Goal: Information Seeking & Learning: Learn about a topic

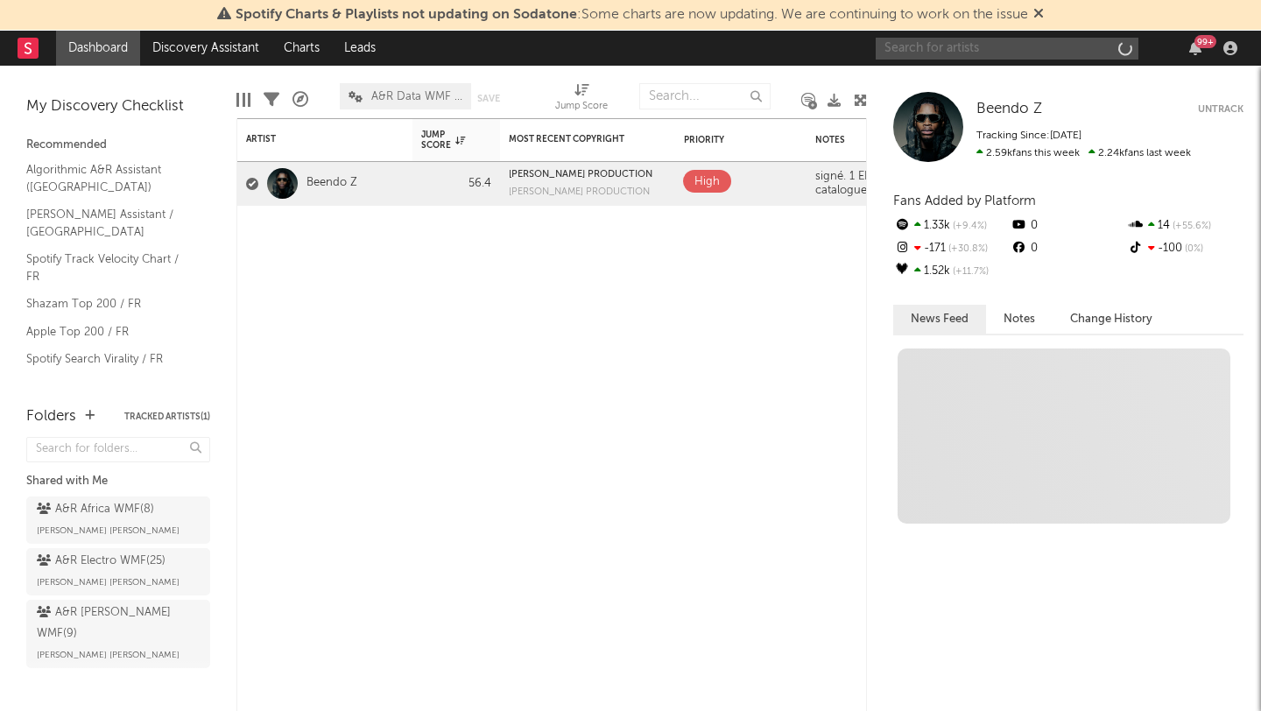
click at [942, 43] on input "text" at bounding box center [1007, 49] width 263 height 22
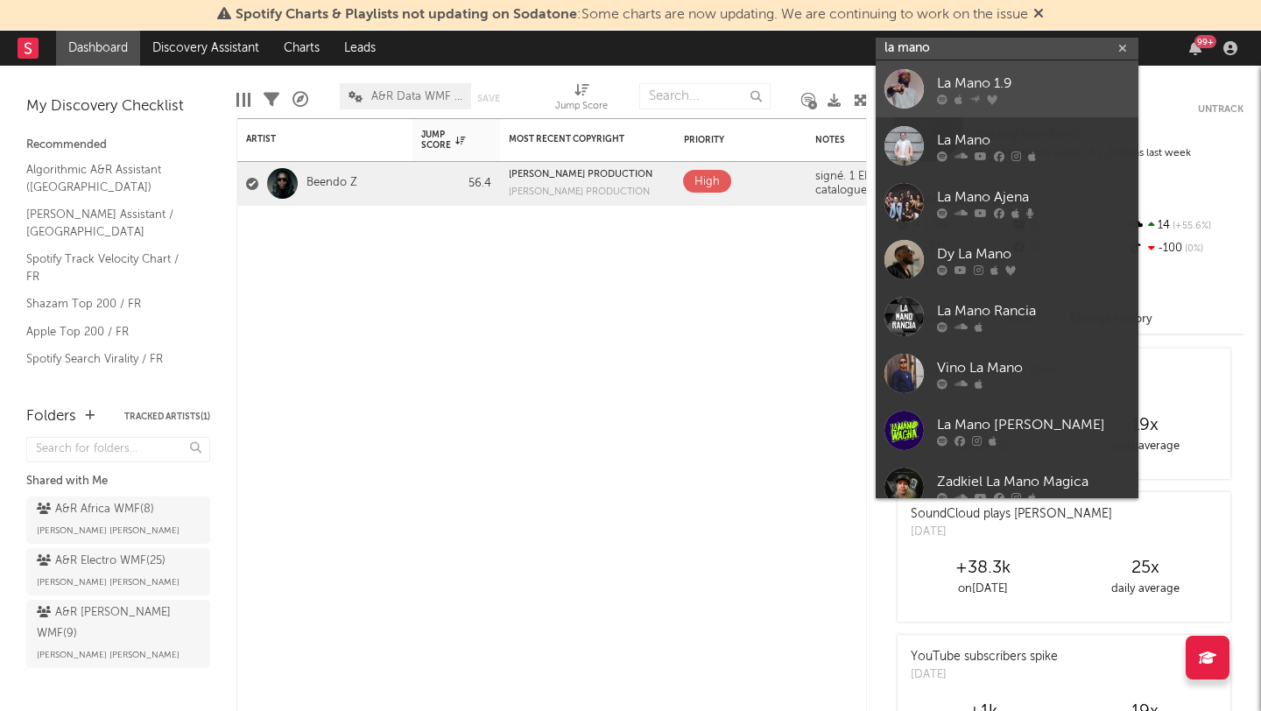
type input "la mano"
click at [974, 87] on div "La Mano 1.9" at bounding box center [1033, 83] width 193 height 21
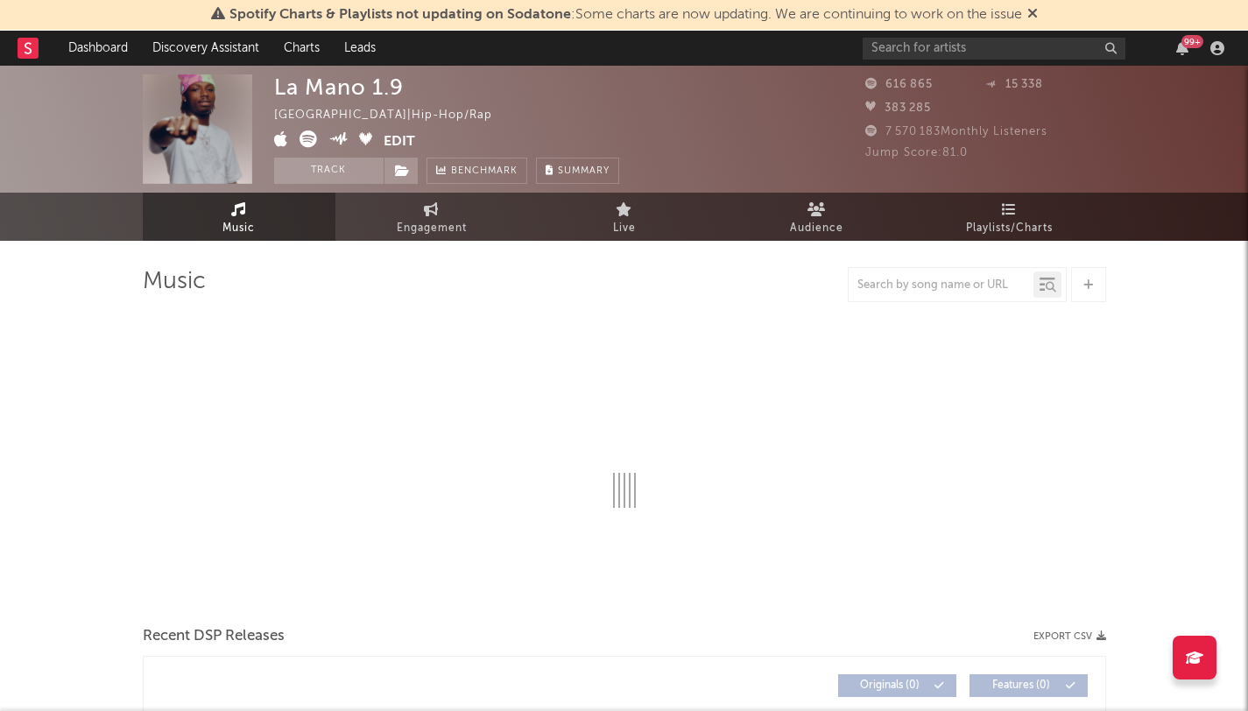
select select "6m"
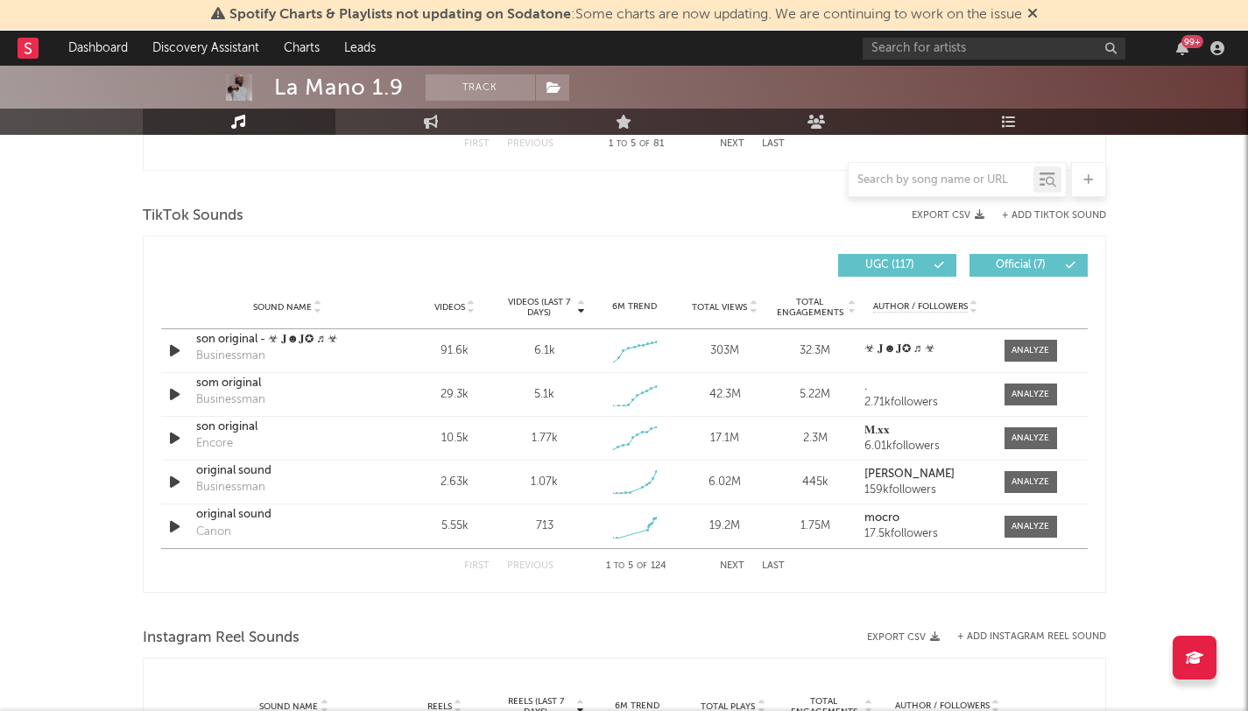
scroll to position [1131, 0]
click at [948, 176] on input "text" at bounding box center [940, 180] width 185 height 14
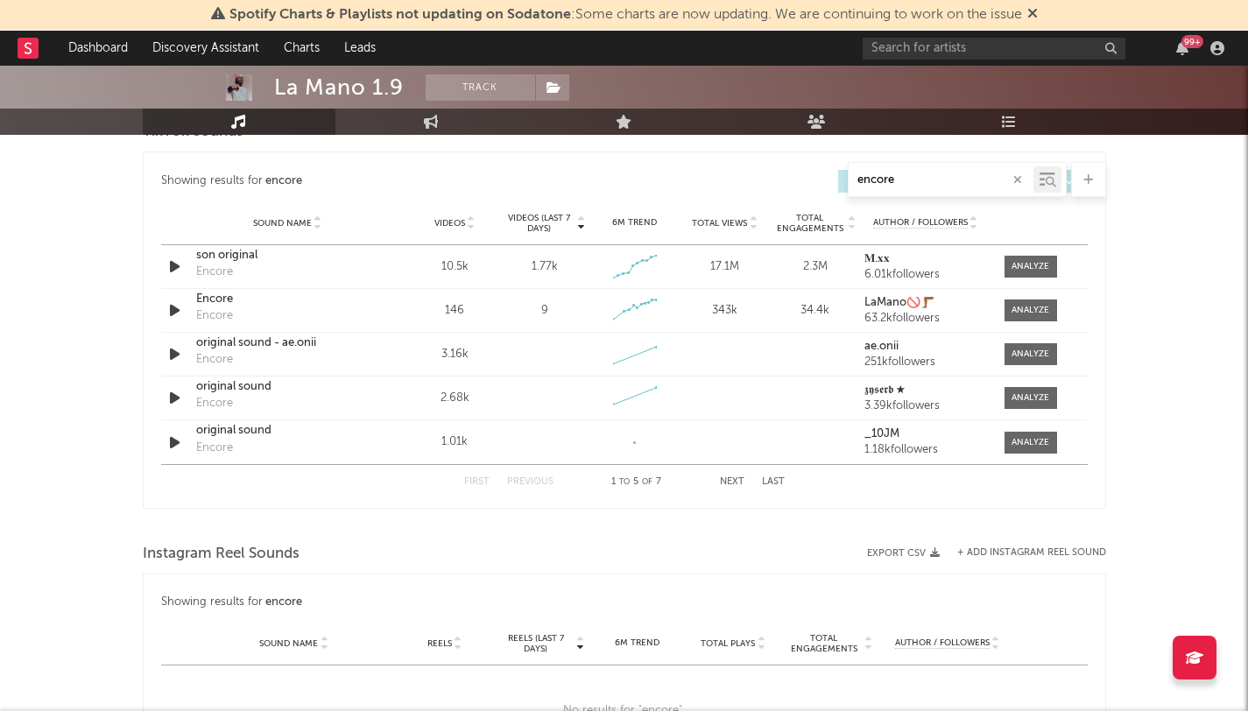
scroll to position [926, 0]
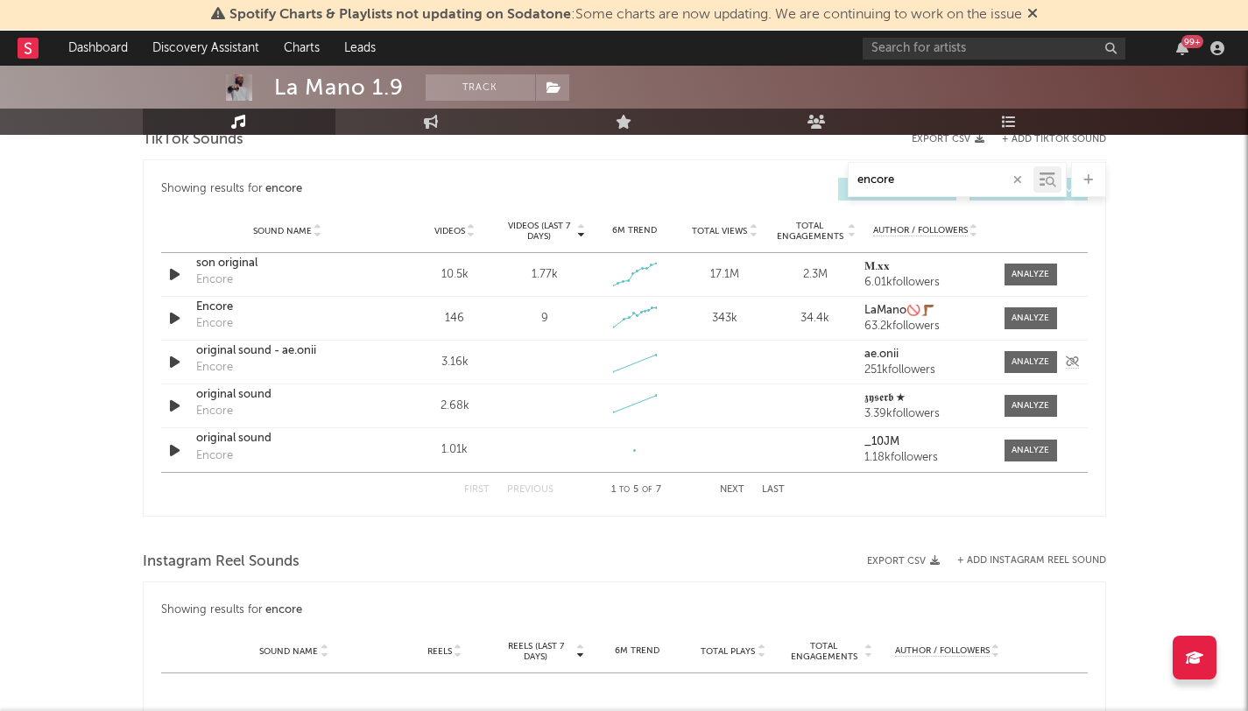
type input "encore"
click at [217, 355] on div "original sound - ae.onii" at bounding box center [287, 351] width 183 height 18
click at [1025, 352] on span at bounding box center [1030, 362] width 53 height 22
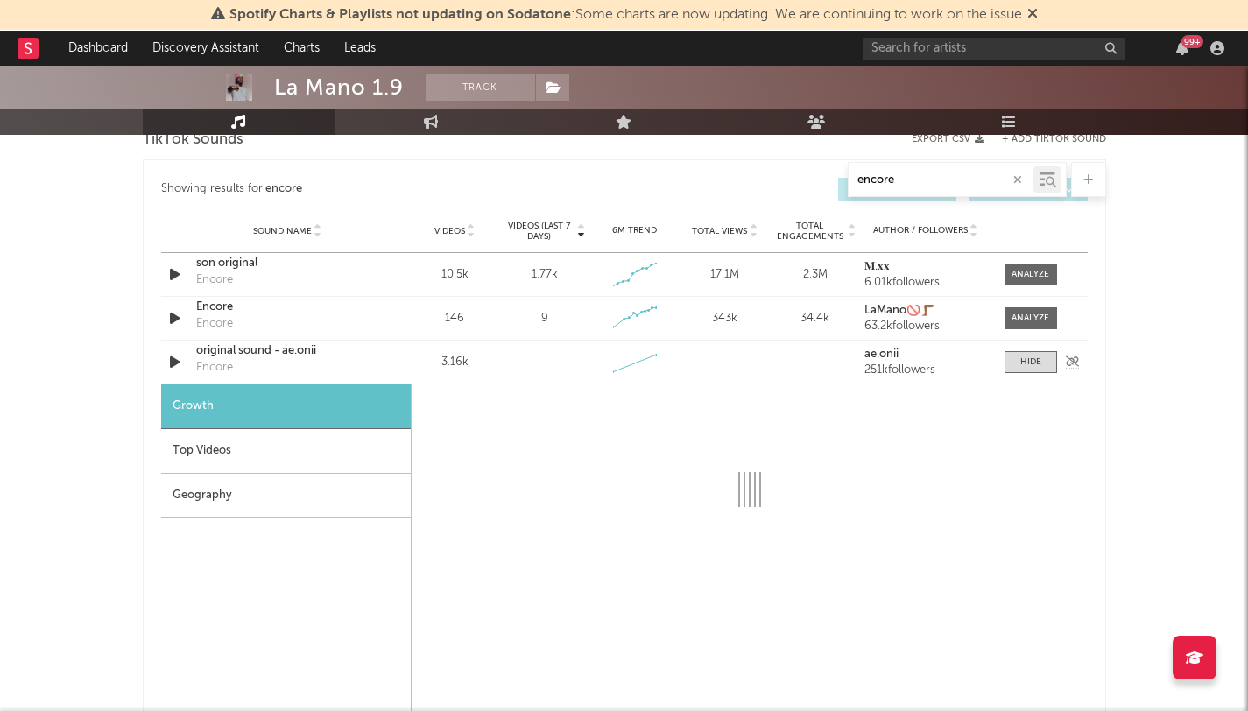
select select "1w"
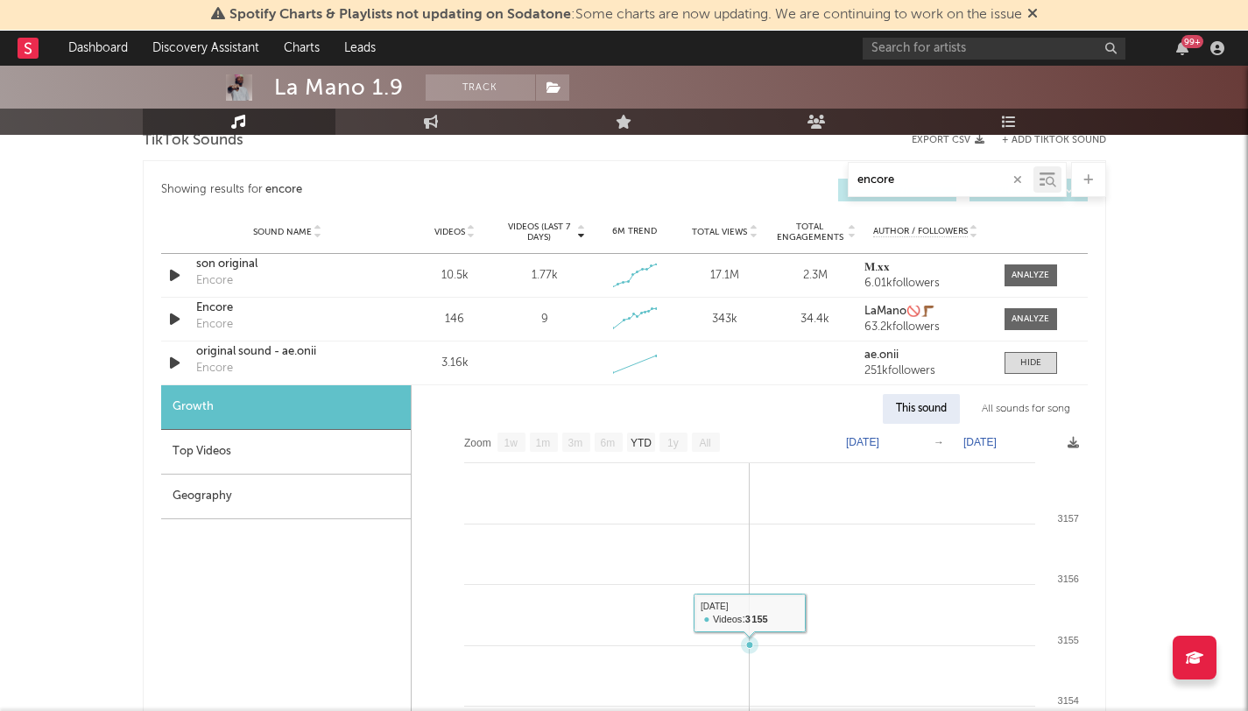
scroll to position [919, 0]
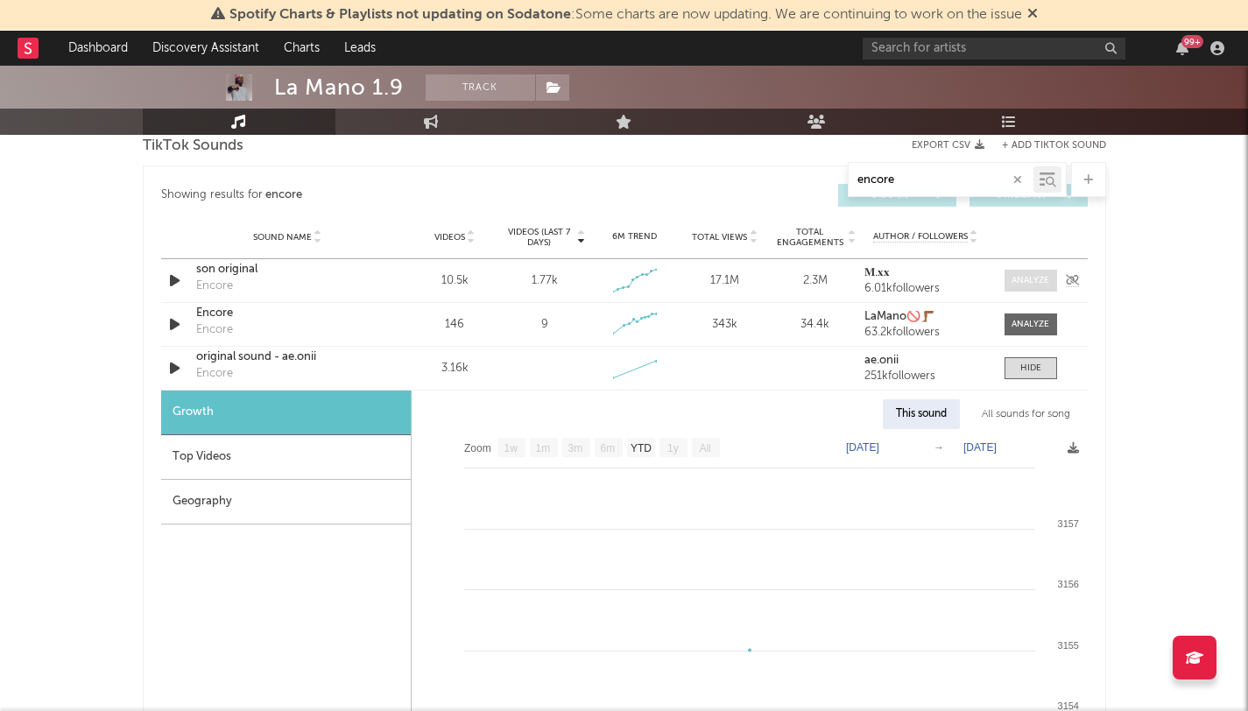
click at [1028, 275] on div at bounding box center [1030, 280] width 38 height 13
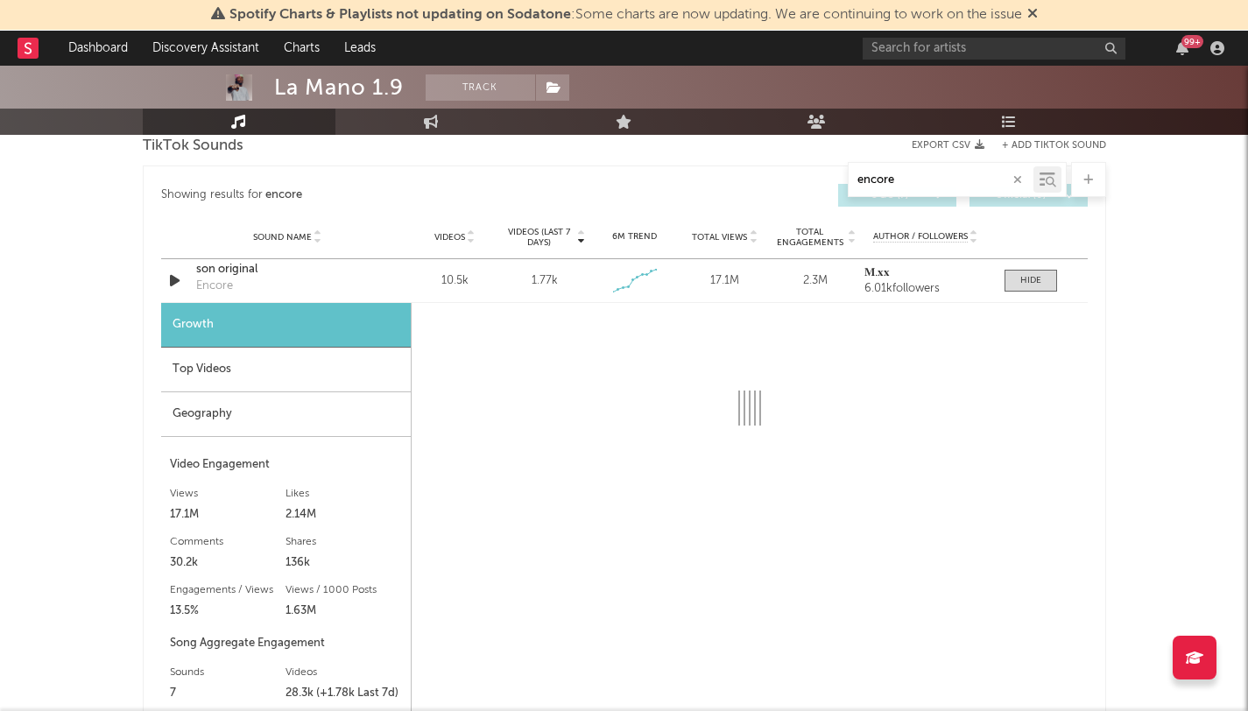
select select "1w"
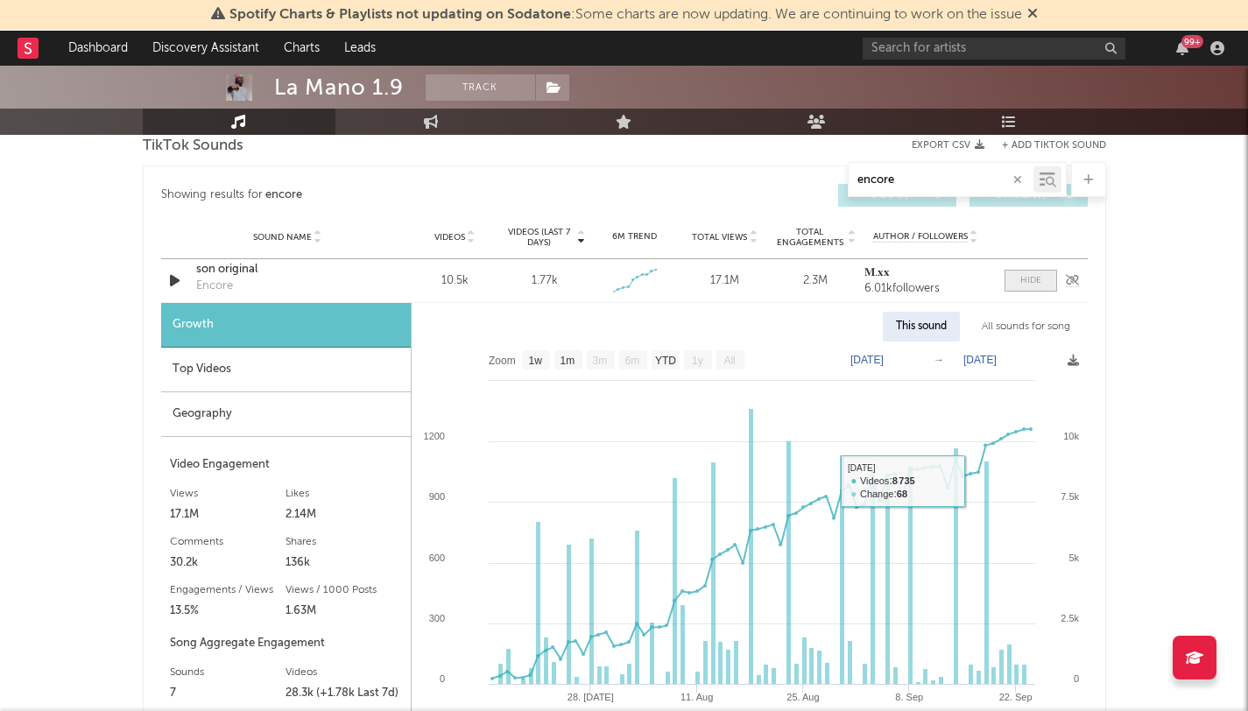
click at [1041, 291] on span at bounding box center [1030, 281] width 53 height 22
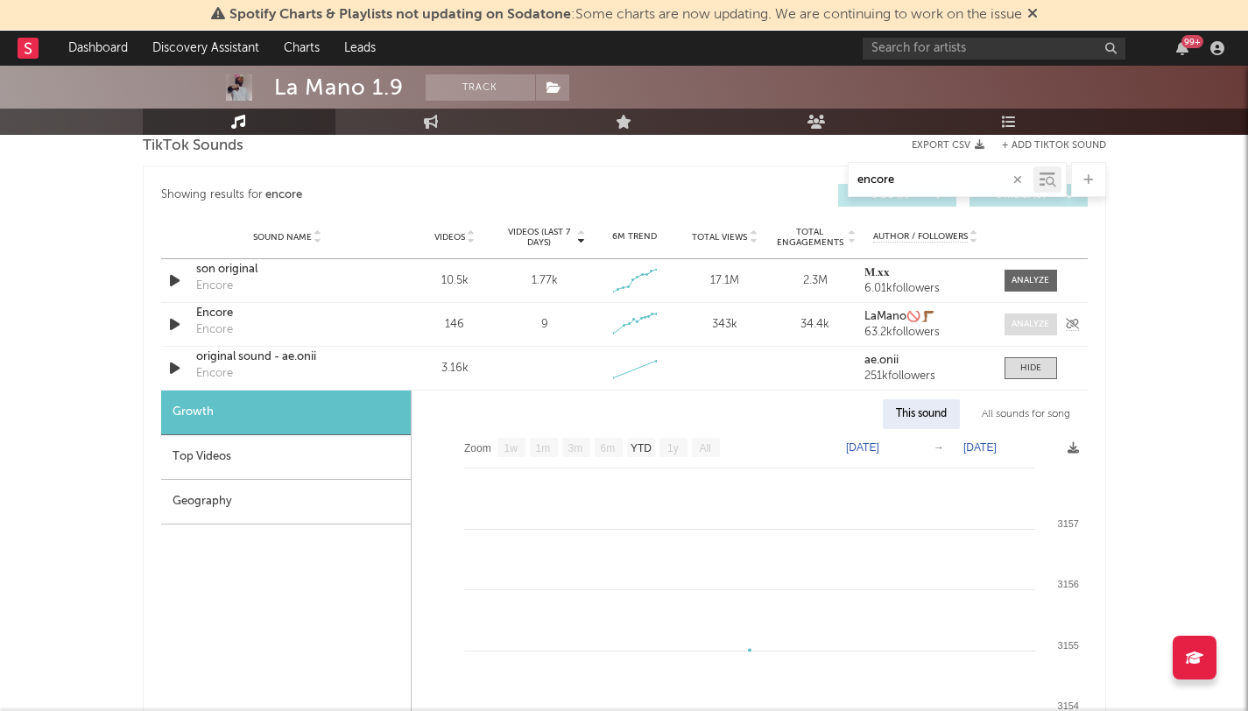
click at [1037, 321] on div at bounding box center [1030, 324] width 38 height 13
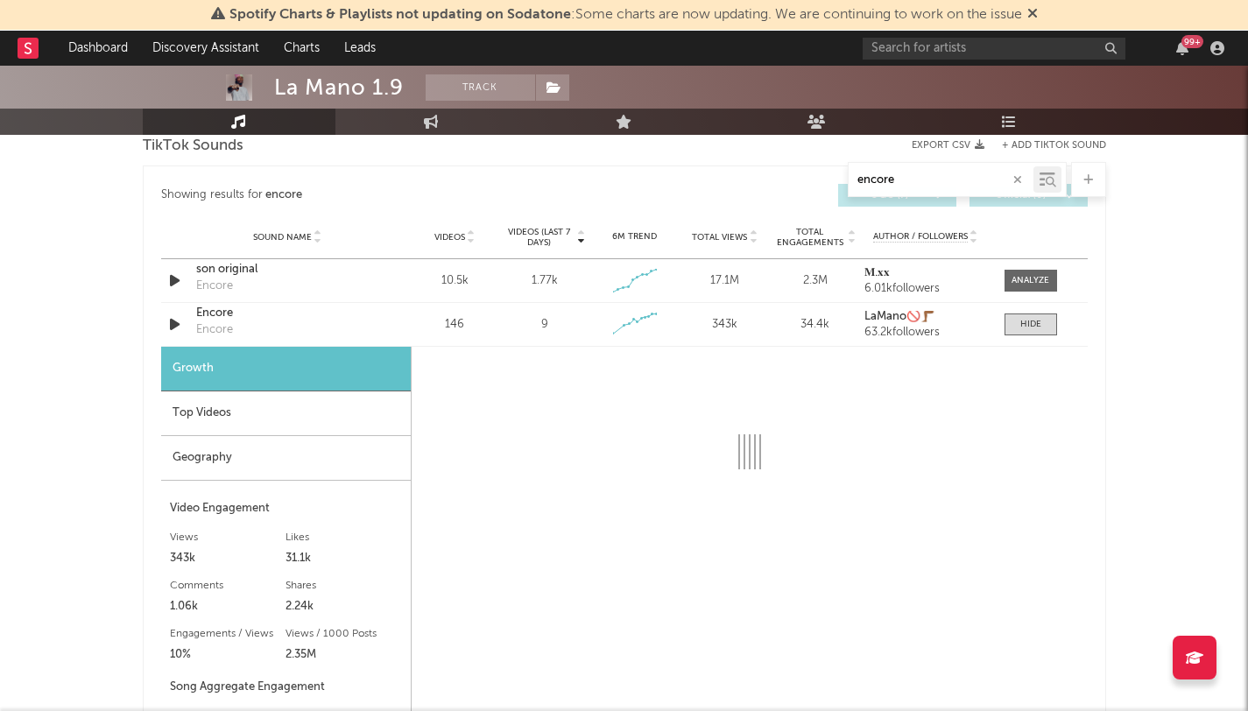
select select "1w"
